Goal: Information Seeking & Learning: Understand process/instructions

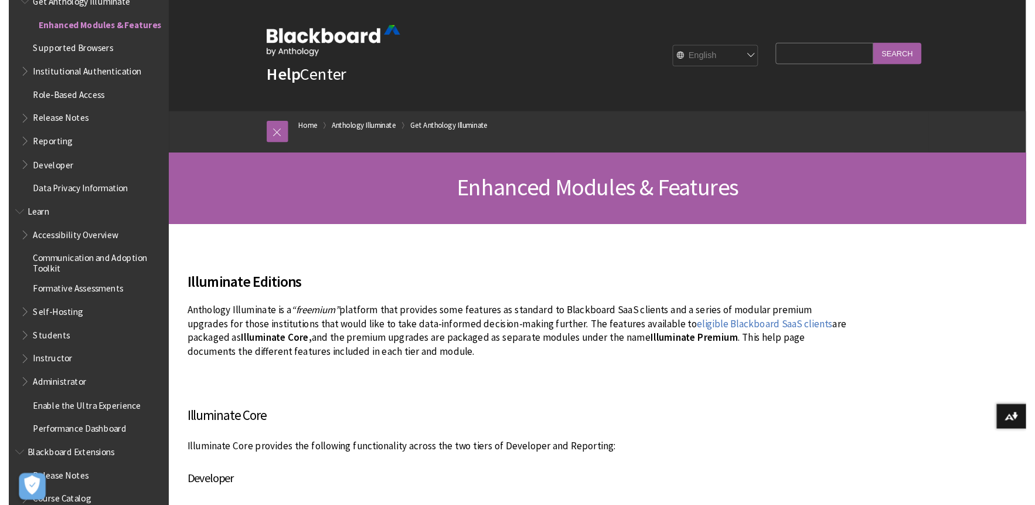
scroll to position [408, 0]
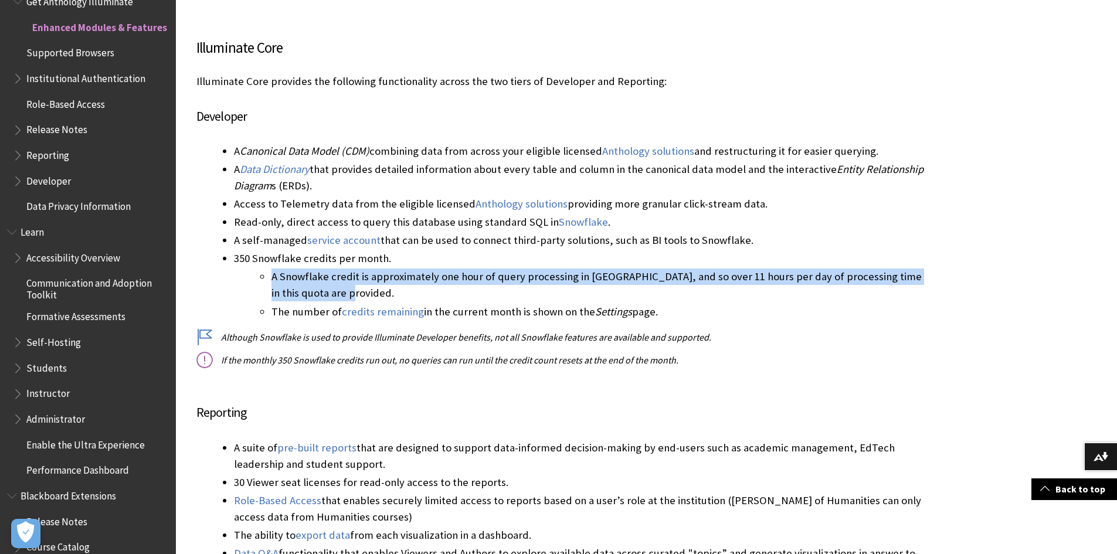
drag, startPoint x: 697, startPoint y: 295, endPoint x: 272, endPoint y: 273, distance: 425.6
click at [272, 273] on li "A Snowflake credit is approximately one hour of query processing in [GEOGRAPHIC…" at bounding box center [597, 284] width 652 height 33
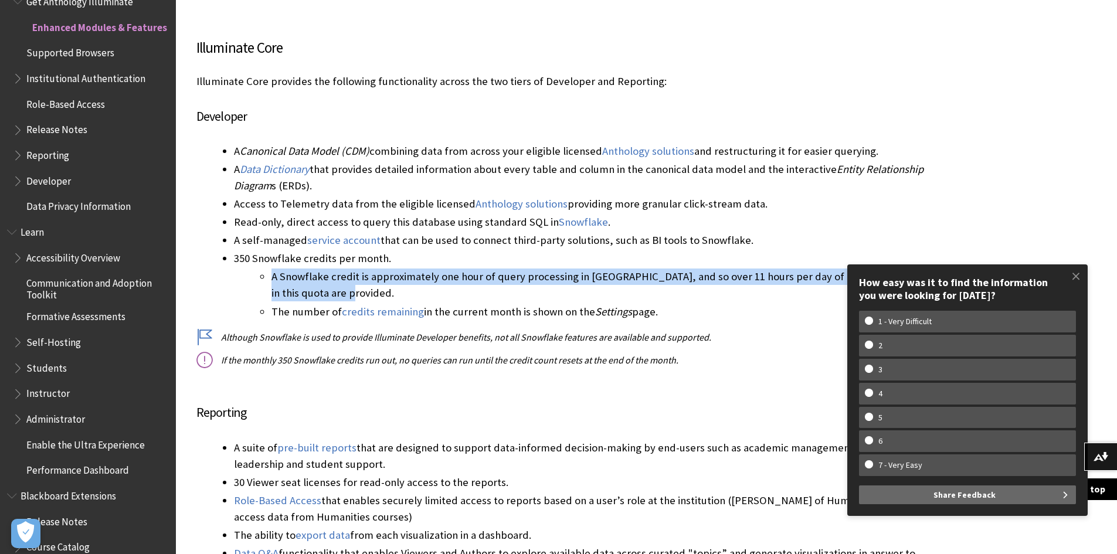
click at [542, 295] on li "A Snowflake credit is approximately one hour of query processing in [GEOGRAPHIC…" at bounding box center [597, 284] width 652 height 33
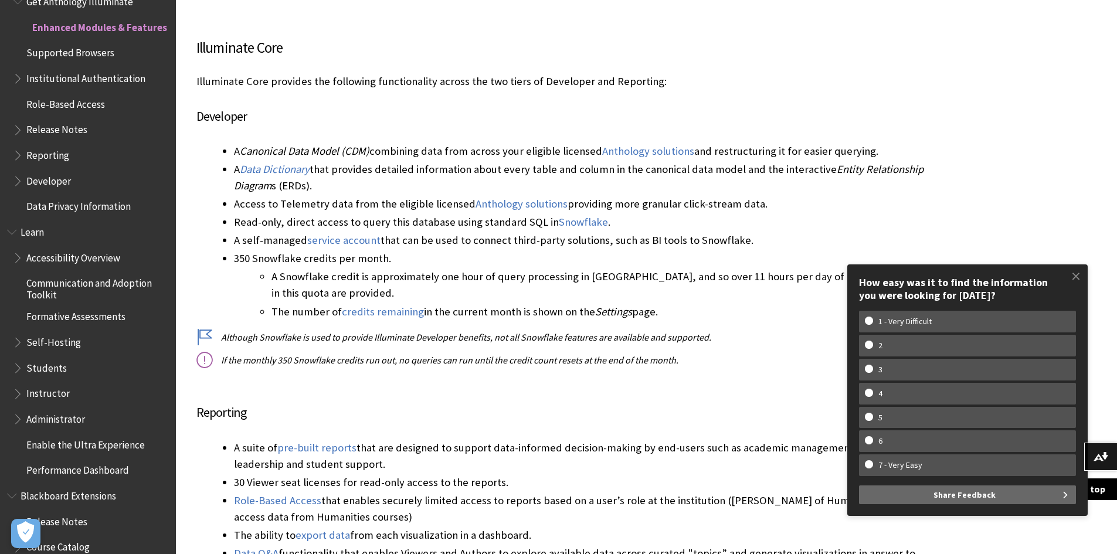
click at [509, 296] on li "A Snowflake credit is approximately one hour of query processing in [GEOGRAPHIC…" at bounding box center [597, 284] width 652 height 33
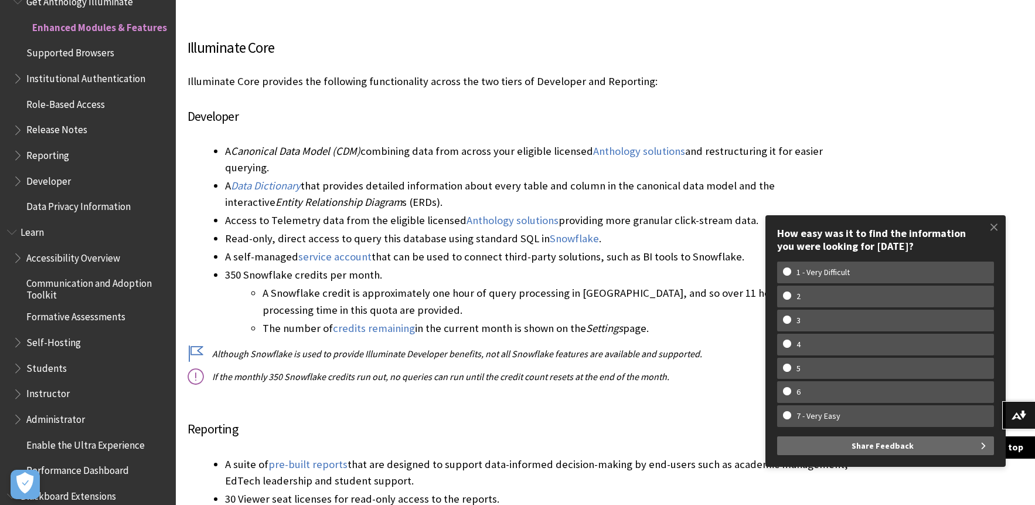
click at [516, 298] on li "A Snowflake credit is approximately one hour of query processing in [GEOGRAPHIC…" at bounding box center [556, 301] width 587 height 33
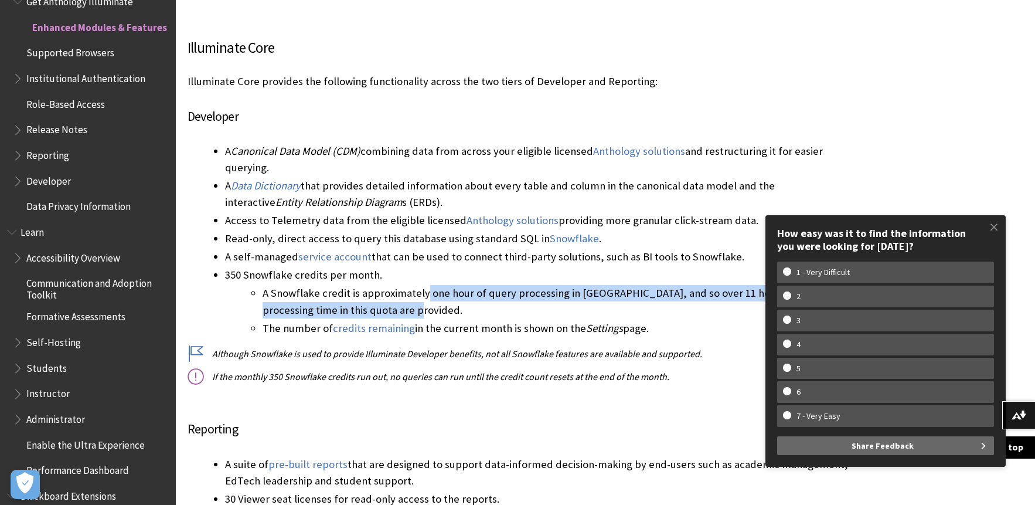
drag, startPoint x: 423, startPoint y: 290, endPoint x: 545, endPoint y: 310, distance: 124.2
click at [545, 310] on li "A Snowflake credit is approximately one hour of query processing in [GEOGRAPHIC…" at bounding box center [556, 301] width 587 height 33
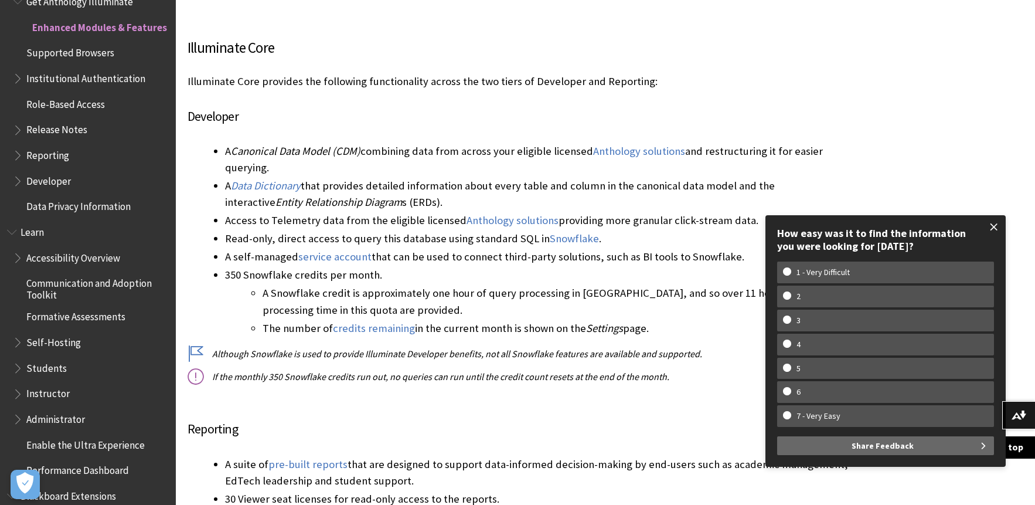
click at [996, 225] on span at bounding box center [994, 227] width 25 height 25
